Goal: Information Seeking & Learning: Find specific fact

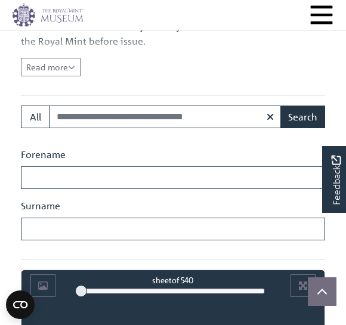
scroll to position [404, 0]
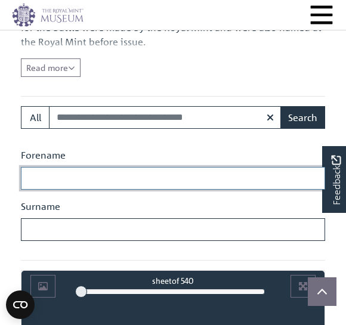
click at [32, 173] on input "Forename" at bounding box center [173, 178] width 304 height 23
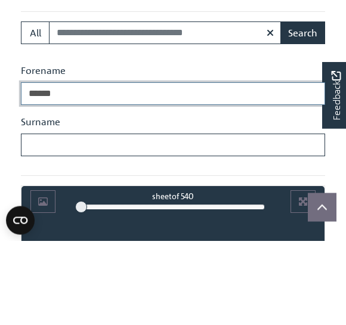
type input "*****"
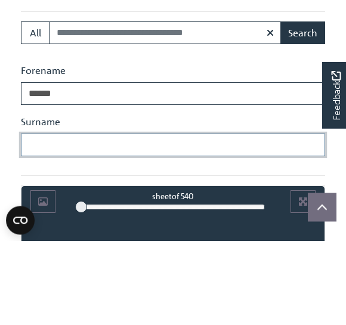
click at [32, 218] on input "Surname" at bounding box center [173, 229] width 304 height 23
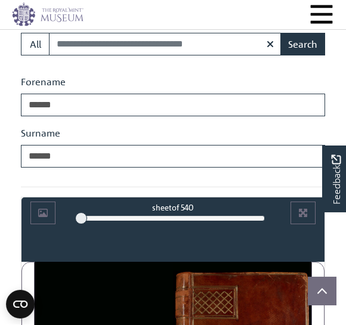
scroll to position [477, 0]
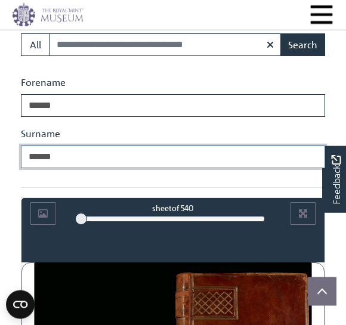
type input "******"
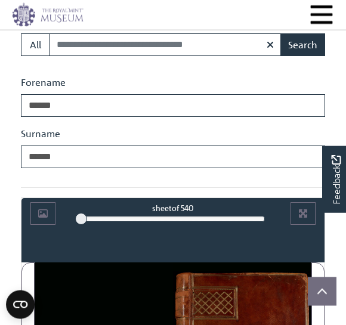
click at [299, 54] on button "Search" at bounding box center [302, 44] width 45 height 23
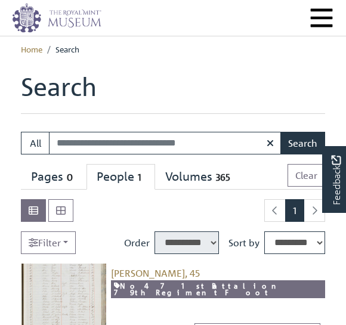
select select "****"
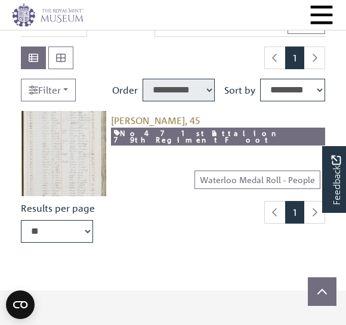
scroll to position [152, 0]
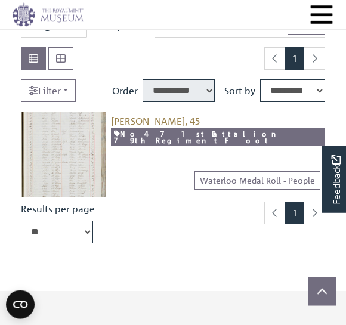
click at [49, 170] on img at bounding box center [63, 153] width 85 height 85
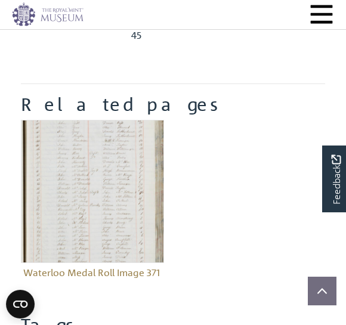
scroll to position [432, 0]
click at [59, 212] on img "Item related to this entity" at bounding box center [92, 191] width 143 height 143
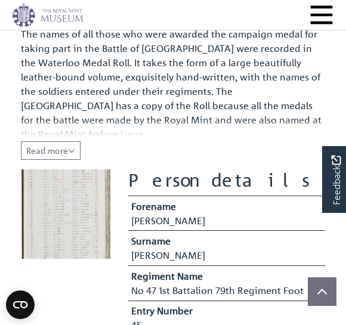
scroll to position [145, 0]
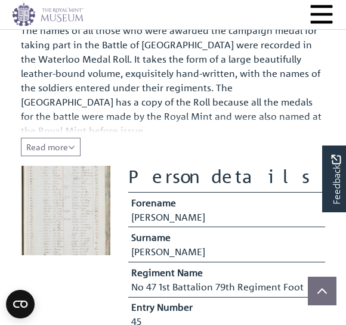
click at [62, 211] on img at bounding box center [65, 210] width 89 height 89
click at [49, 216] on img at bounding box center [65, 210] width 89 height 89
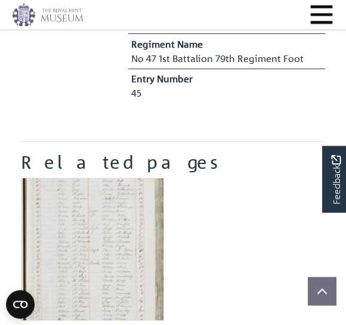
scroll to position [443, 0]
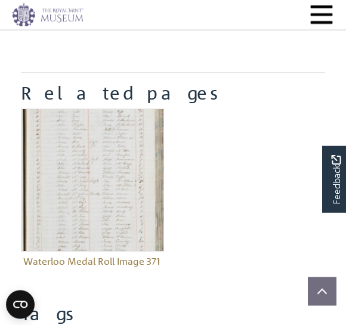
click at [72, 212] on img "Item related to this entity" at bounding box center [92, 179] width 143 height 143
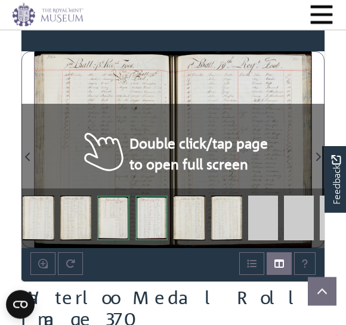
scroll to position [687, 0]
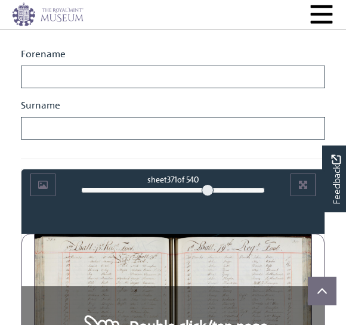
scroll to position [704, 0]
